Goal: Find specific page/section: Find specific page/section

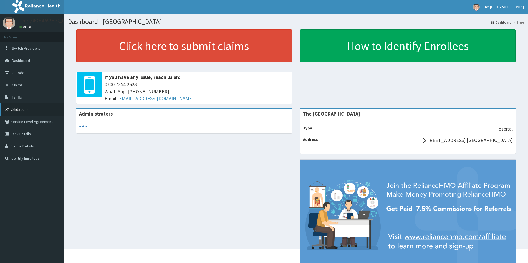
click at [24, 110] on link "Validations" at bounding box center [32, 109] width 64 height 12
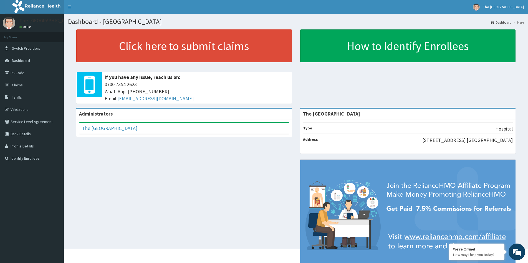
click at [115, 112] on div "Administrators" at bounding box center [184, 113] width 216 height 11
click at [112, 114] on b "Administrators" at bounding box center [96, 113] width 34 height 6
click at [106, 116] on b "Administrators" at bounding box center [96, 113] width 34 height 6
click at [26, 109] on link "Validations" at bounding box center [32, 109] width 64 height 12
